Goal: Complete application form: Complete application form

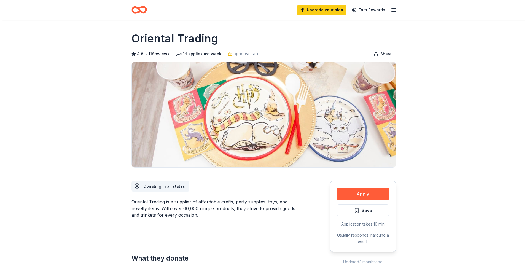
scroll to position [55, 0]
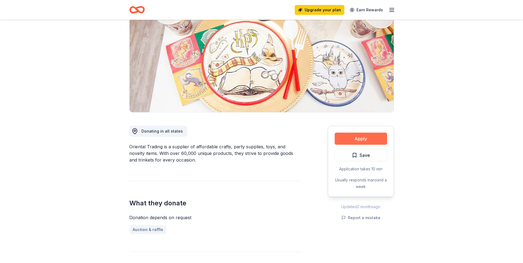
click at [350, 137] on button "Apply" at bounding box center [360, 138] width 52 height 12
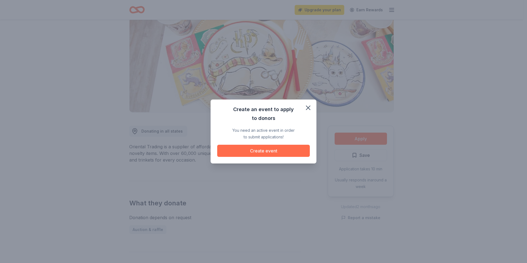
click at [252, 150] on button "Create event" at bounding box center [263, 151] width 93 height 12
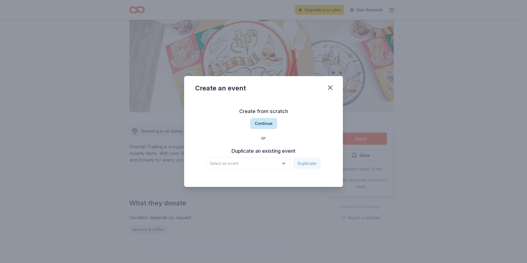
click at [263, 124] on button "Continue" at bounding box center [263, 123] width 27 height 11
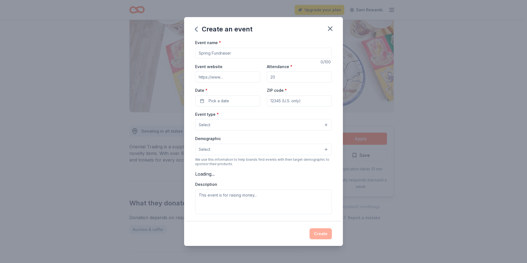
click at [237, 56] on input "Event name *" at bounding box center [263, 53] width 137 height 11
type input "[DATE] Party"
click at [310, 78] on input "Attendance *" at bounding box center [299, 76] width 65 height 11
type input "65"
click at [227, 102] on span "Pick a date" at bounding box center [219, 101] width 20 height 7
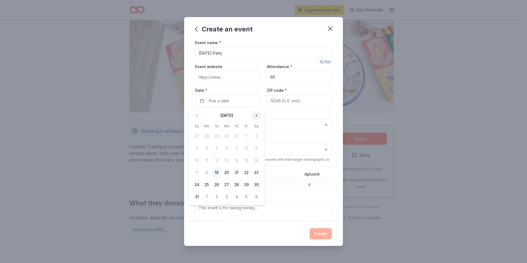
click at [255, 112] on button "Go to next month" at bounding box center [256, 116] width 8 height 8
click at [247, 186] on button "31" at bounding box center [246, 185] width 10 height 10
click at [312, 101] on input "ZIP code *" at bounding box center [299, 100] width 65 height 11
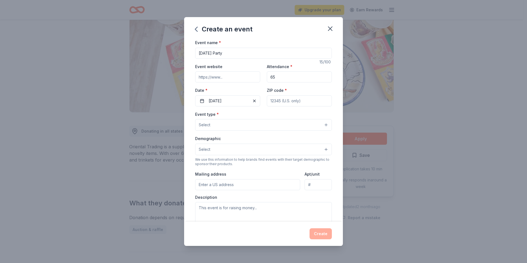
click at [305, 100] on input "ZIP code *" at bounding box center [299, 100] width 65 height 11
type input "32953"
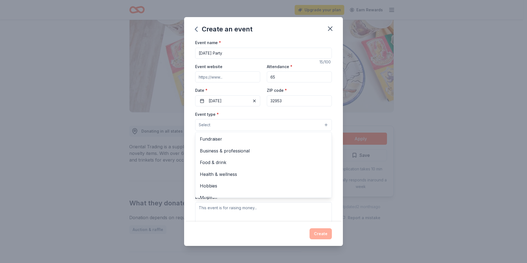
click at [253, 128] on button "Select" at bounding box center [263, 125] width 137 height 12
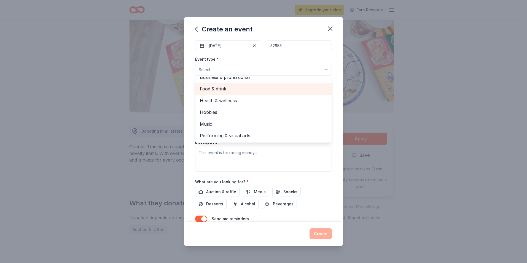
click at [259, 93] on div "Food & drink" at bounding box center [263, 89] width 136 height 12
click at [322, 182] on div "Event name * Halloween Party 15 /100 Event website Attendance * 65 Date * 10/31…" at bounding box center [263, 111] width 137 height 255
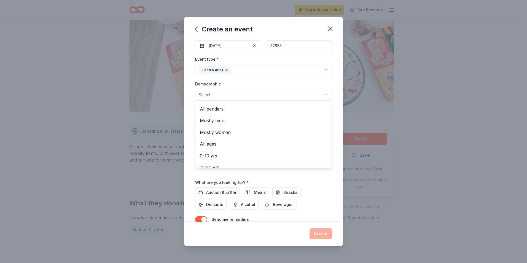
click at [322, 98] on button "Select" at bounding box center [263, 95] width 137 height 12
click at [294, 108] on span "All genders" at bounding box center [263, 108] width 127 height 7
click at [336, 199] on div "Event name * Halloween Party 15 /100 Event website Attendance * 65 Date * 10/31…" at bounding box center [263, 130] width 159 height 182
click at [246, 131] on input "Mailing address" at bounding box center [247, 130] width 105 height 11
type input "301 Grove Blvd, Merritt Island Fl 32953"
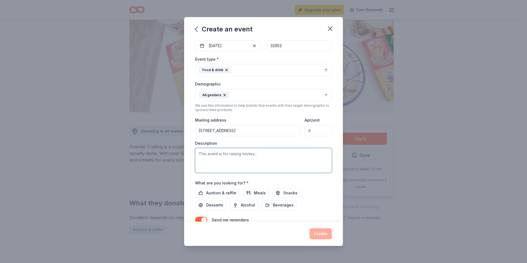
click at [257, 158] on textarea at bounding box center [263, 160] width 137 height 25
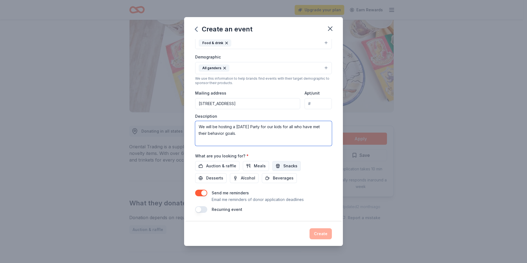
type textarea "We will be hosting a Halloween Party for our kids for all who have met their be…"
click at [286, 163] on span "Snacks" at bounding box center [290, 166] width 14 height 7
click at [323, 231] on button "Create" at bounding box center [320, 233] width 22 height 11
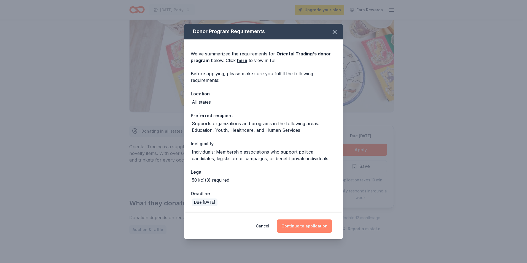
click at [303, 228] on button "Continue to application" at bounding box center [304, 225] width 55 height 13
